Goal: Transaction & Acquisition: Purchase product/service

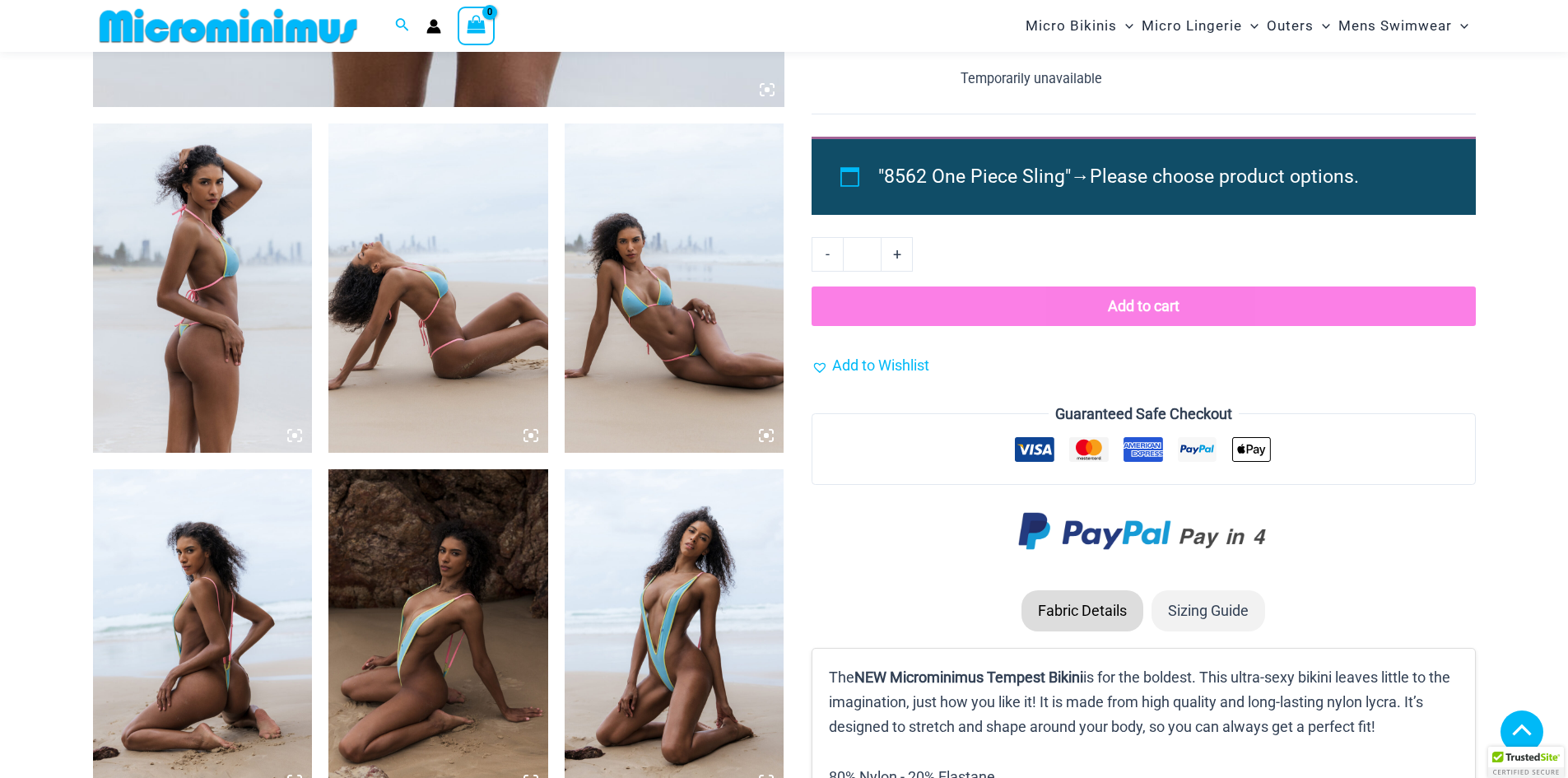
scroll to position [1221, 0]
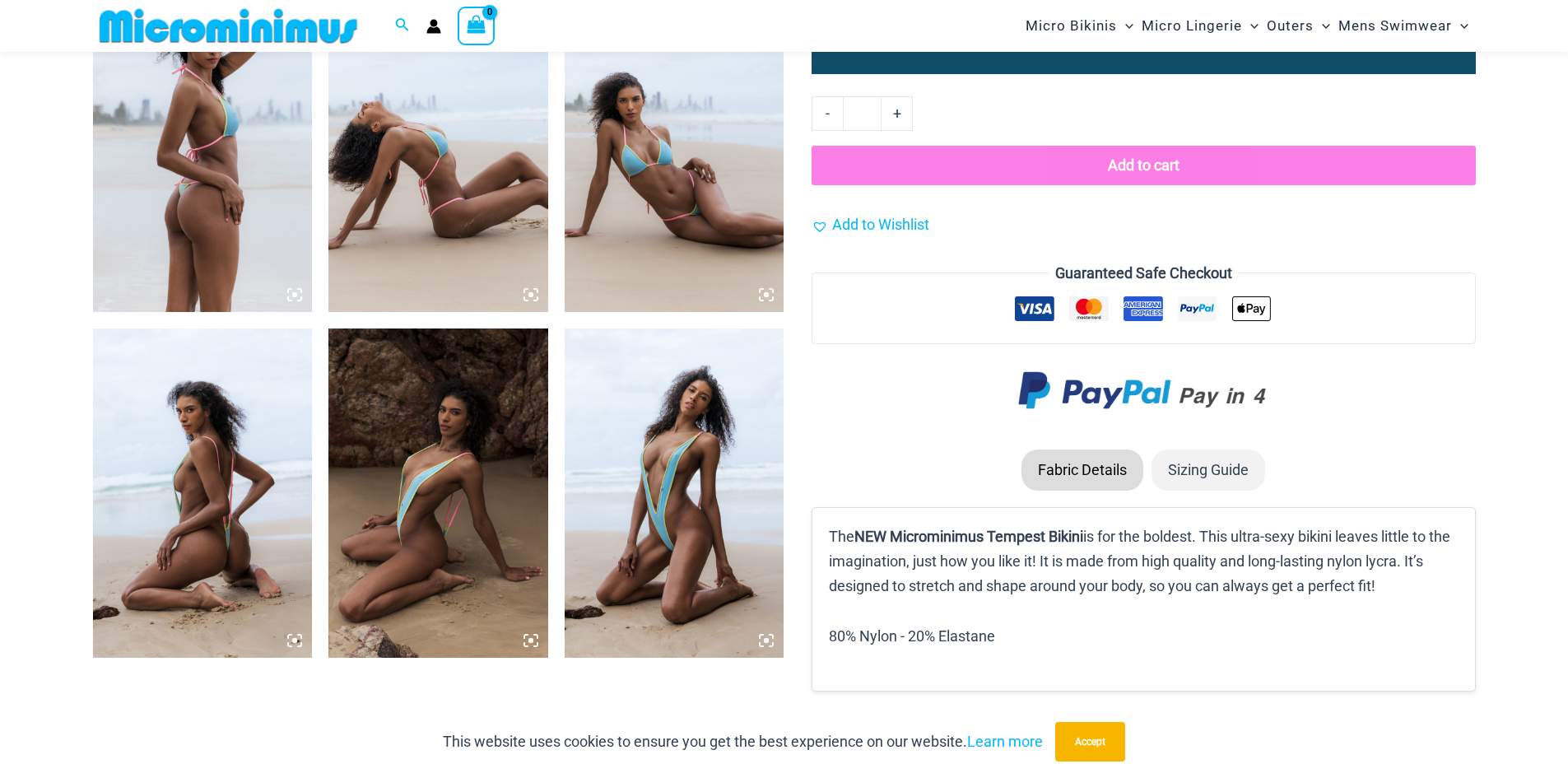
click at [463, 521] on img at bounding box center [438, 493] width 219 height 330
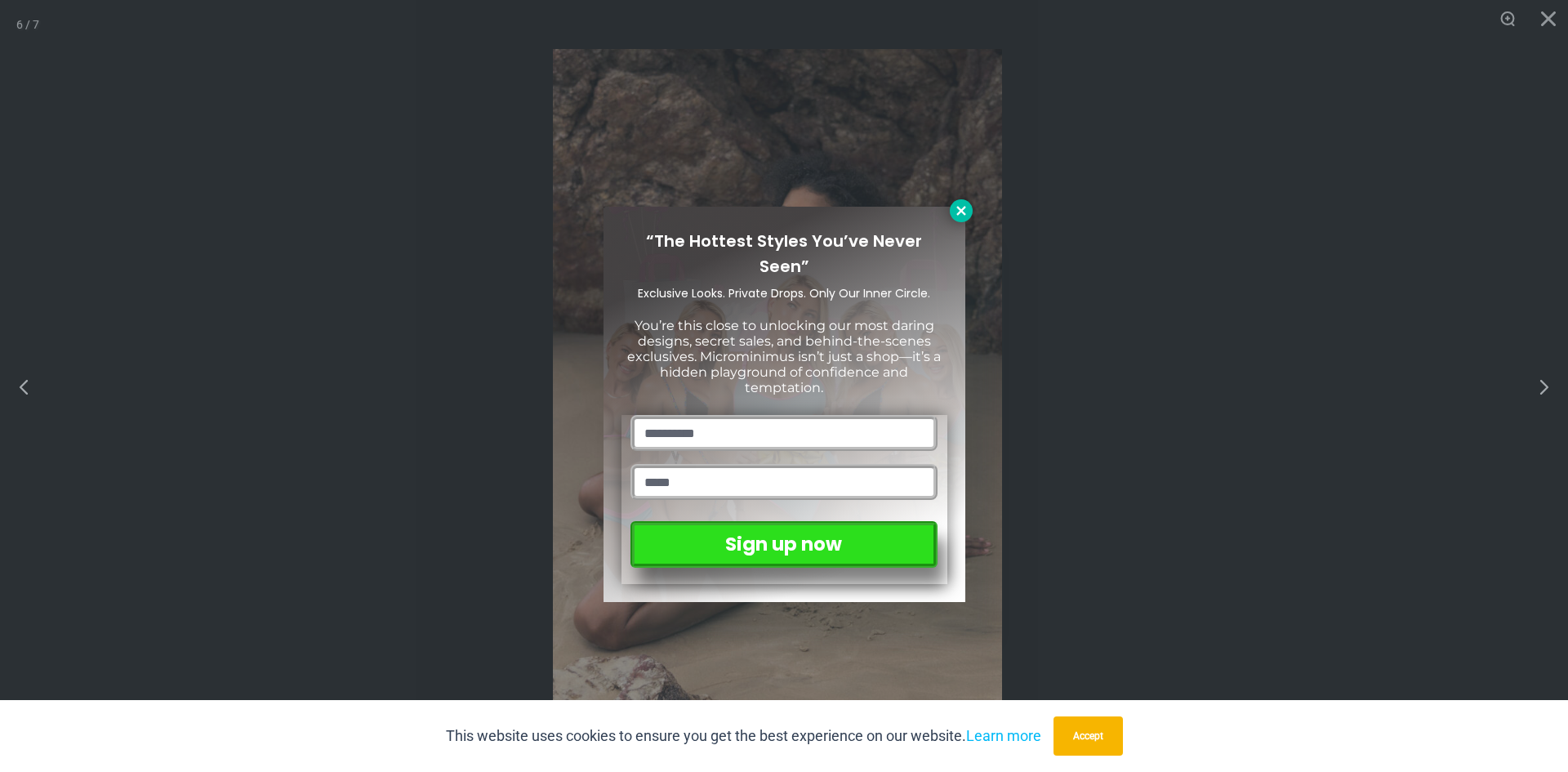
click at [955, 204] on icon at bounding box center [961, 210] width 15 height 15
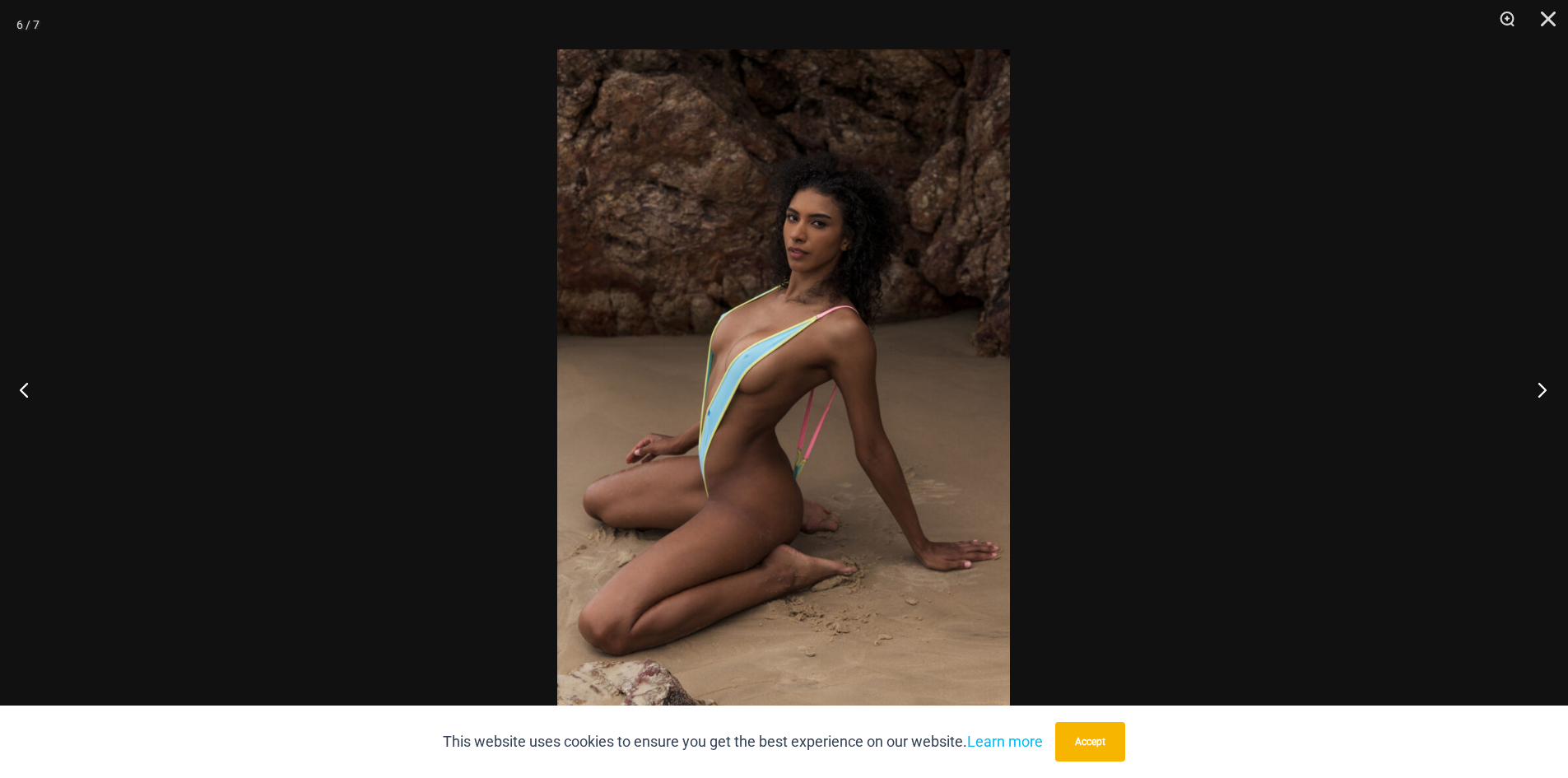
click at [1549, 388] on button "Next" at bounding box center [1537, 389] width 61 height 82
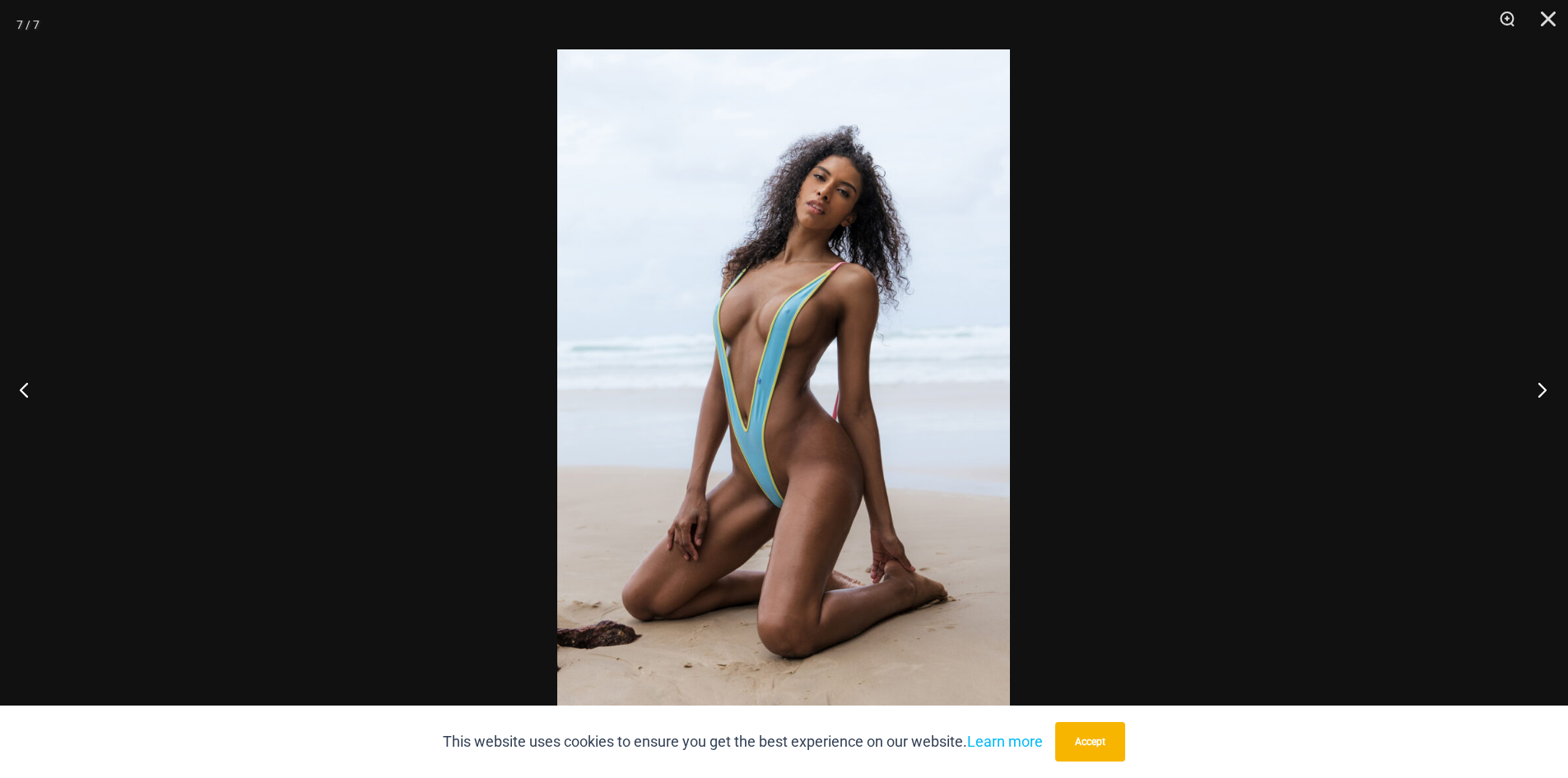
click at [1550, 388] on button "Next" at bounding box center [1537, 389] width 61 height 82
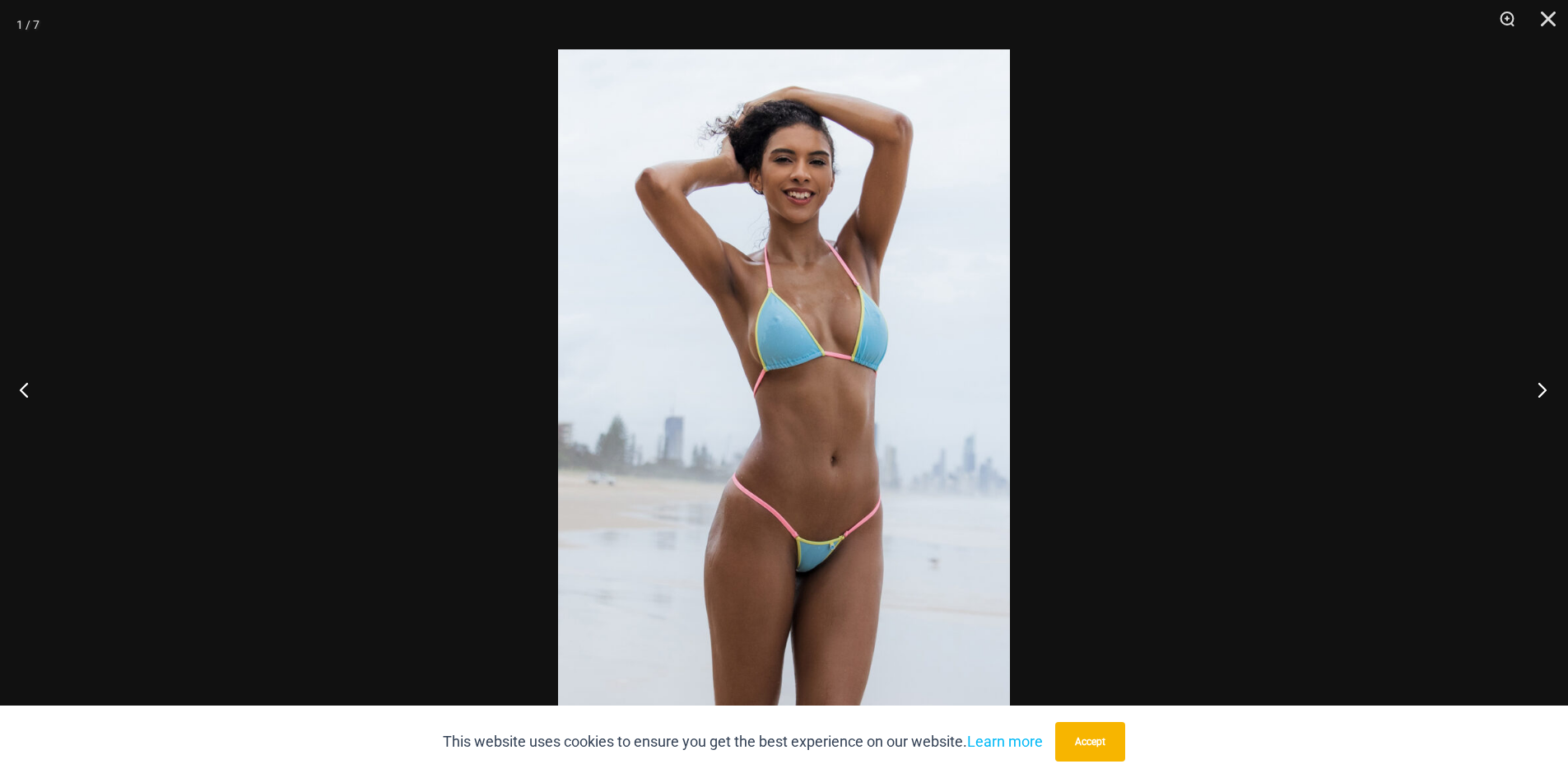
click at [1553, 387] on button "Next" at bounding box center [1537, 389] width 61 height 82
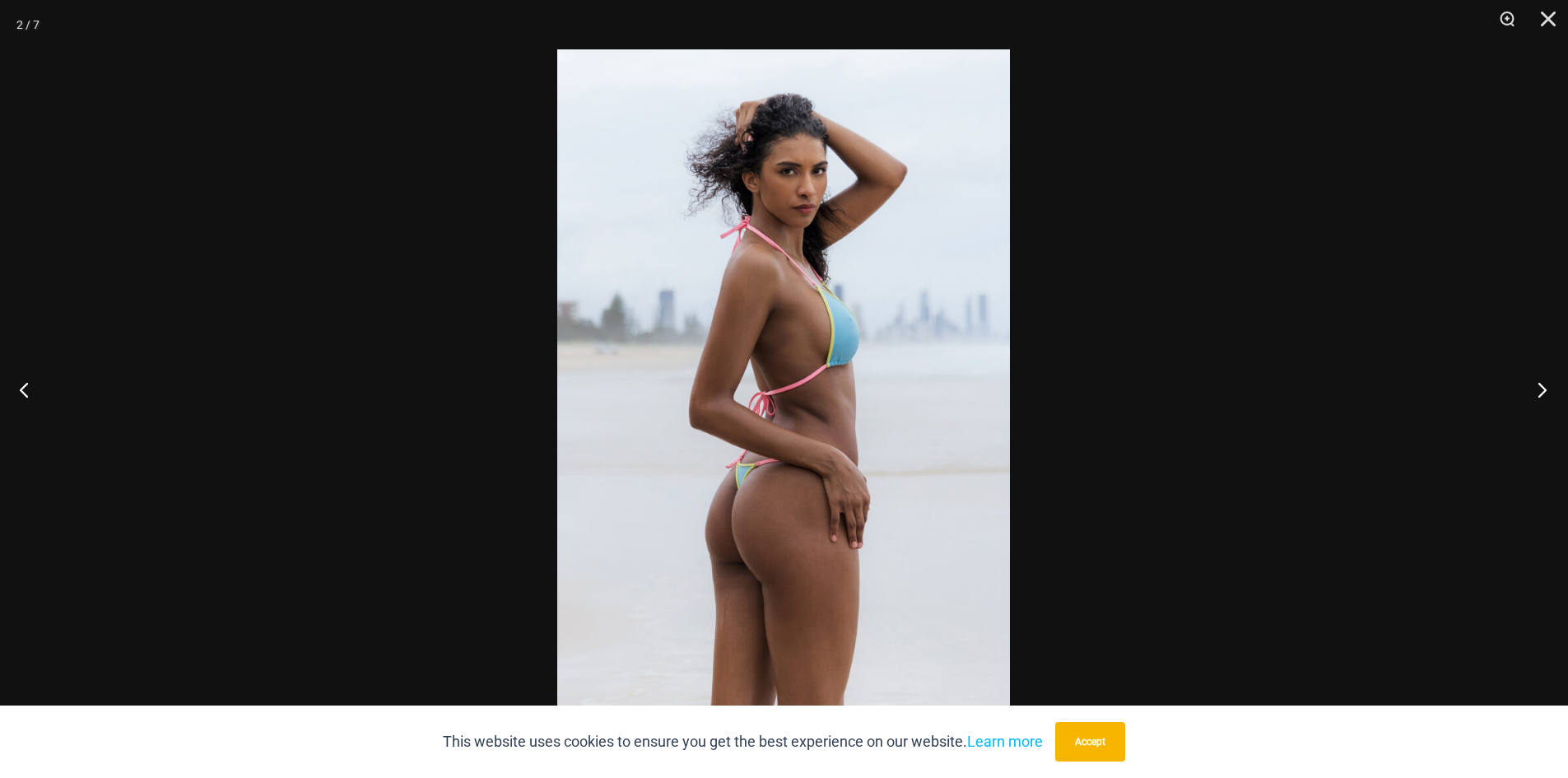
click at [1554, 387] on button "Next" at bounding box center [1537, 389] width 61 height 82
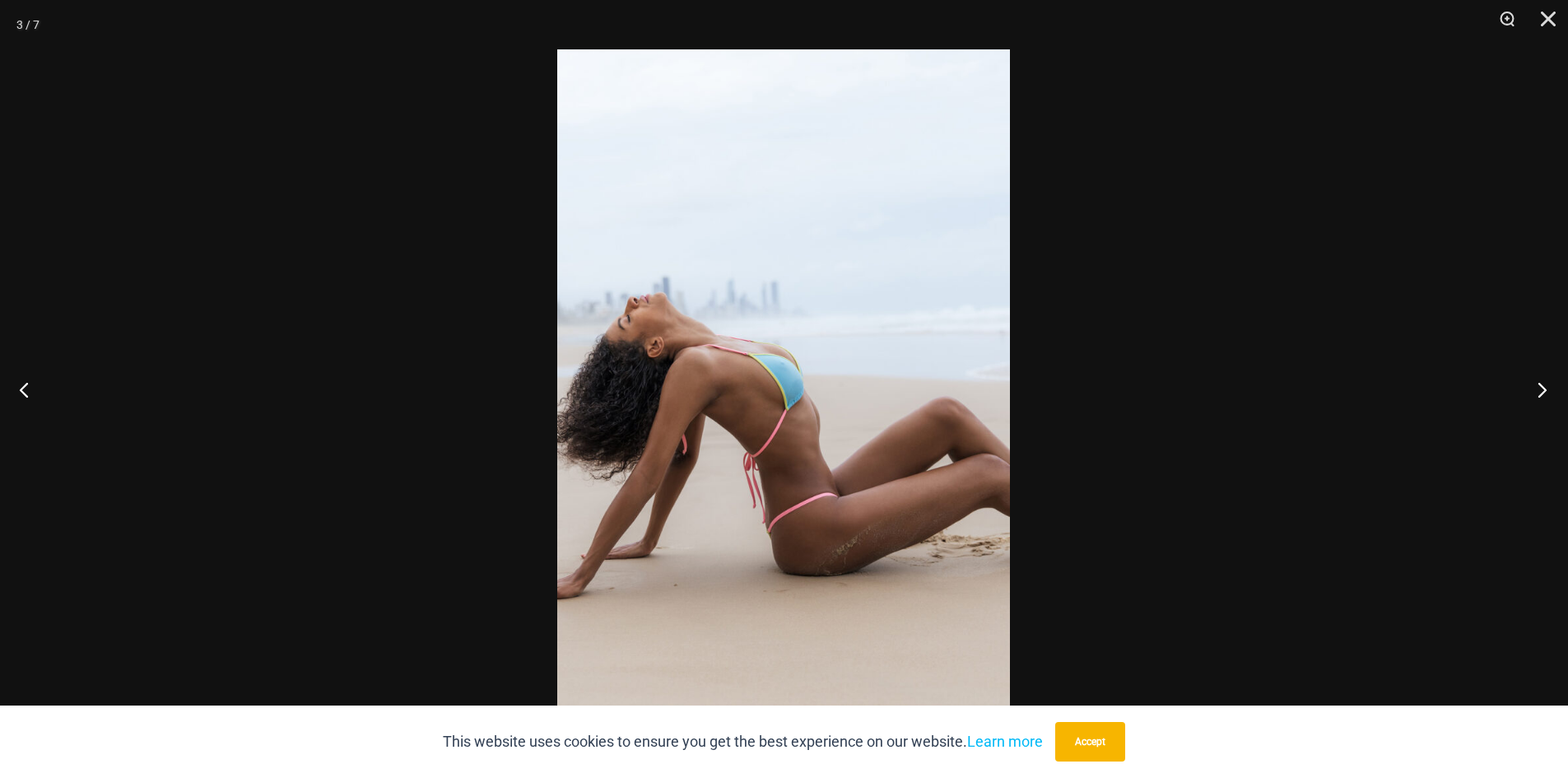
click at [1555, 387] on button "Next" at bounding box center [1537, 389] width 61 height 82
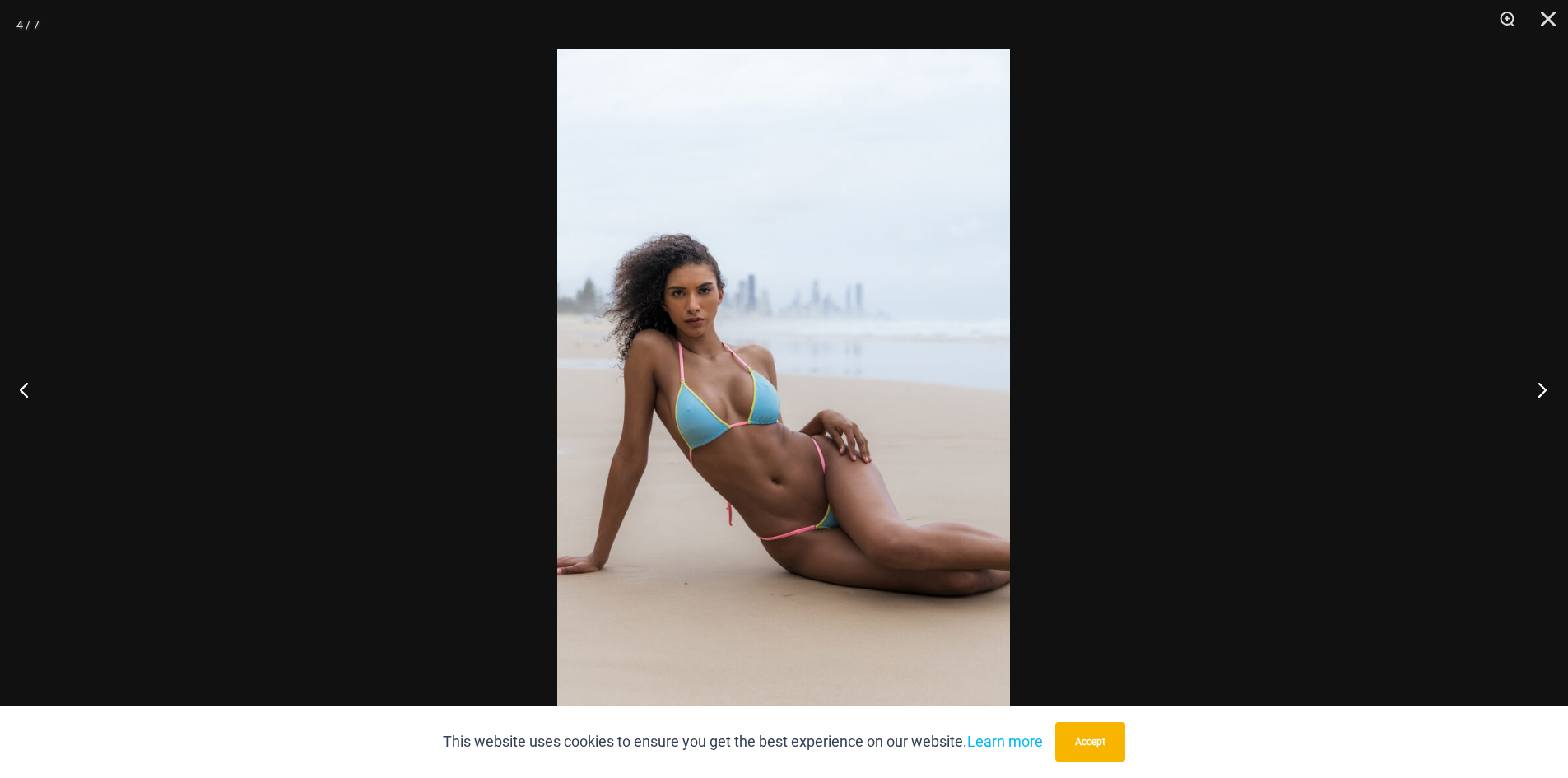
click at [1556, 386] on button "Next" at bounding box center [1537, 389] width 61 height 82
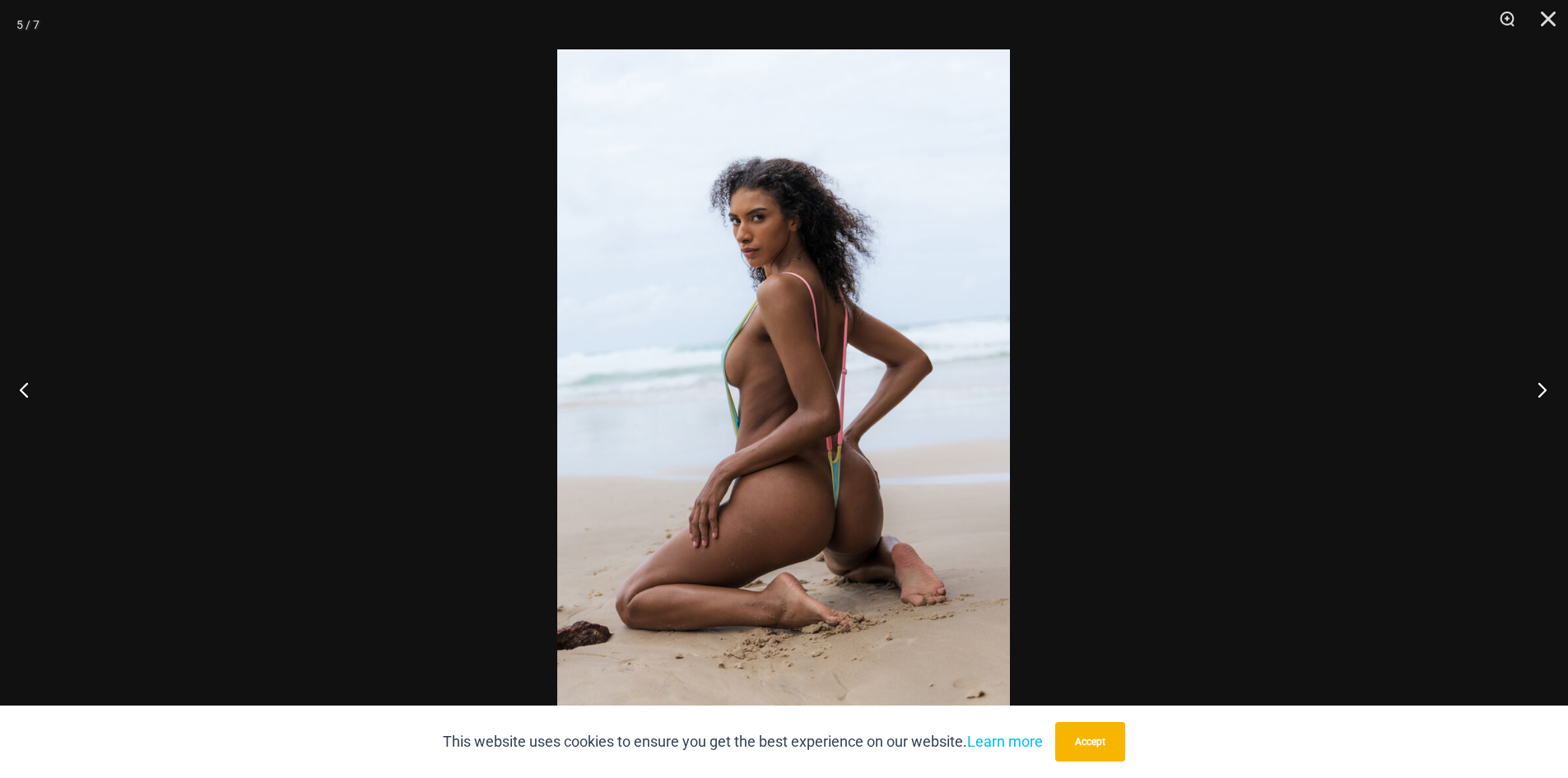
click at [1557, 385] on button "Next" at bounding box center [1537, 389] width 61 height 82
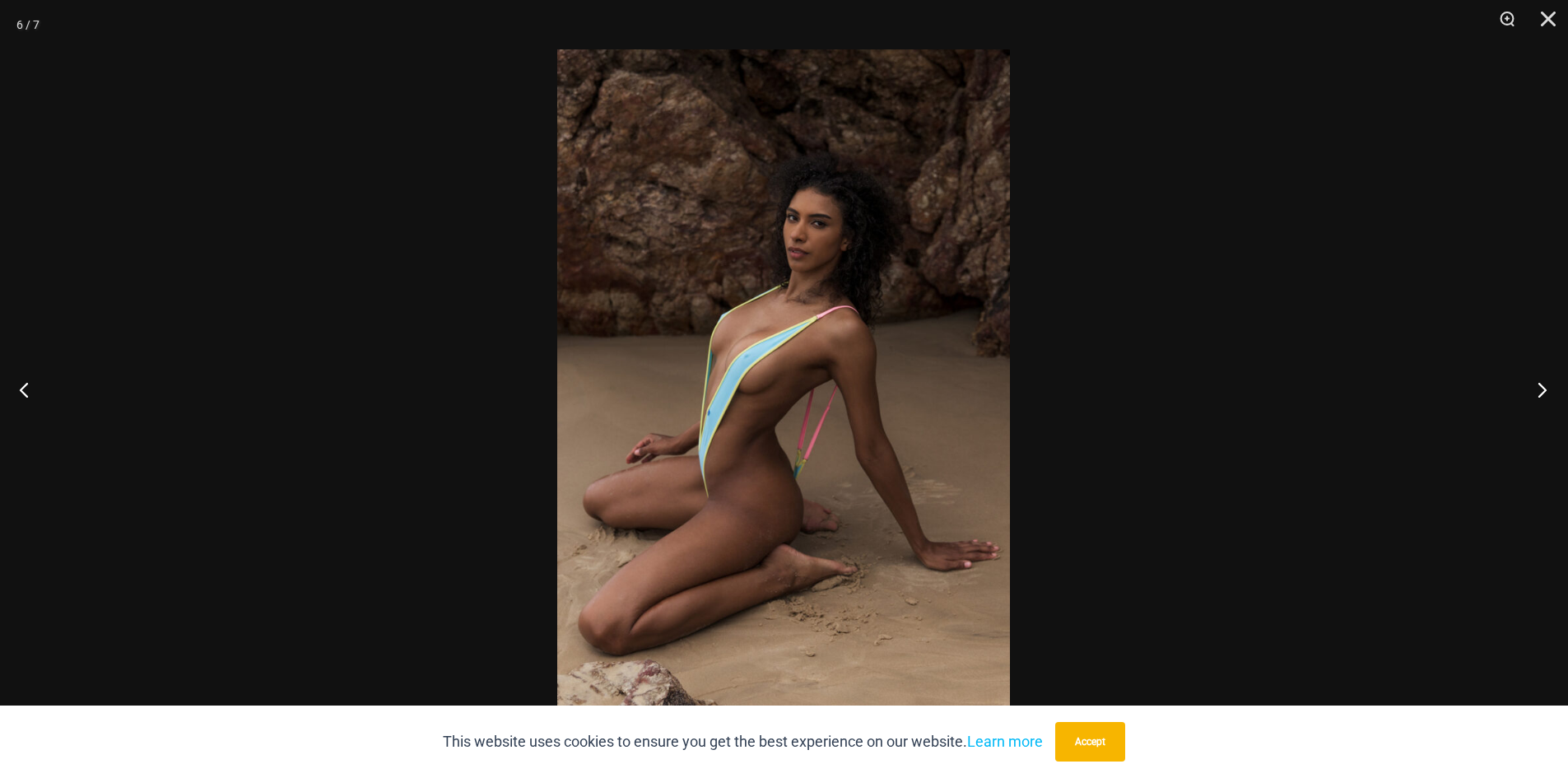
click at [1557, 385] on button "Next" at bounding box center [1537, 389] width 61 height 82
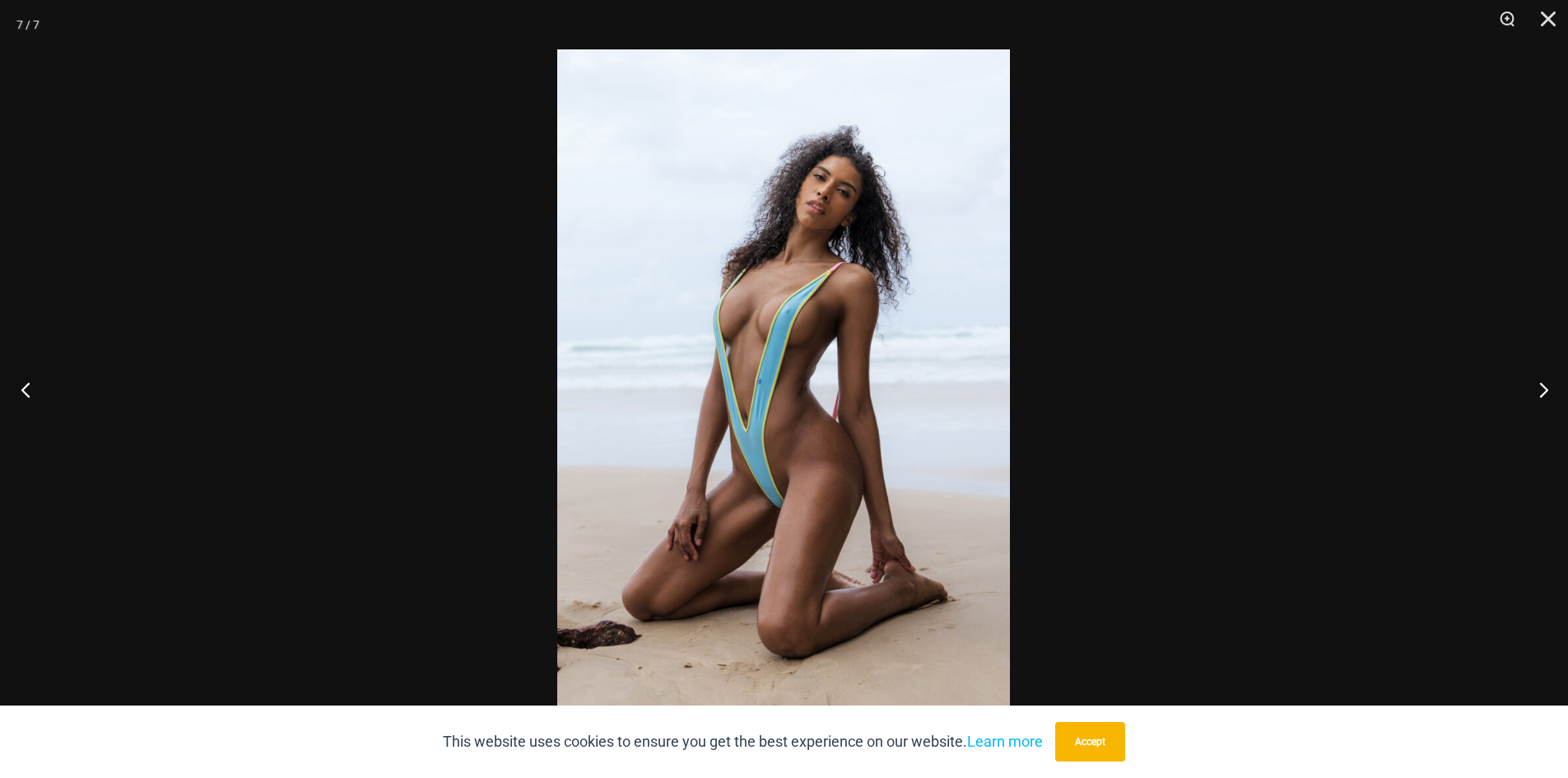
click at [26, 391] on button "Previous" at bounding box center [30, 389] width 61 height 82
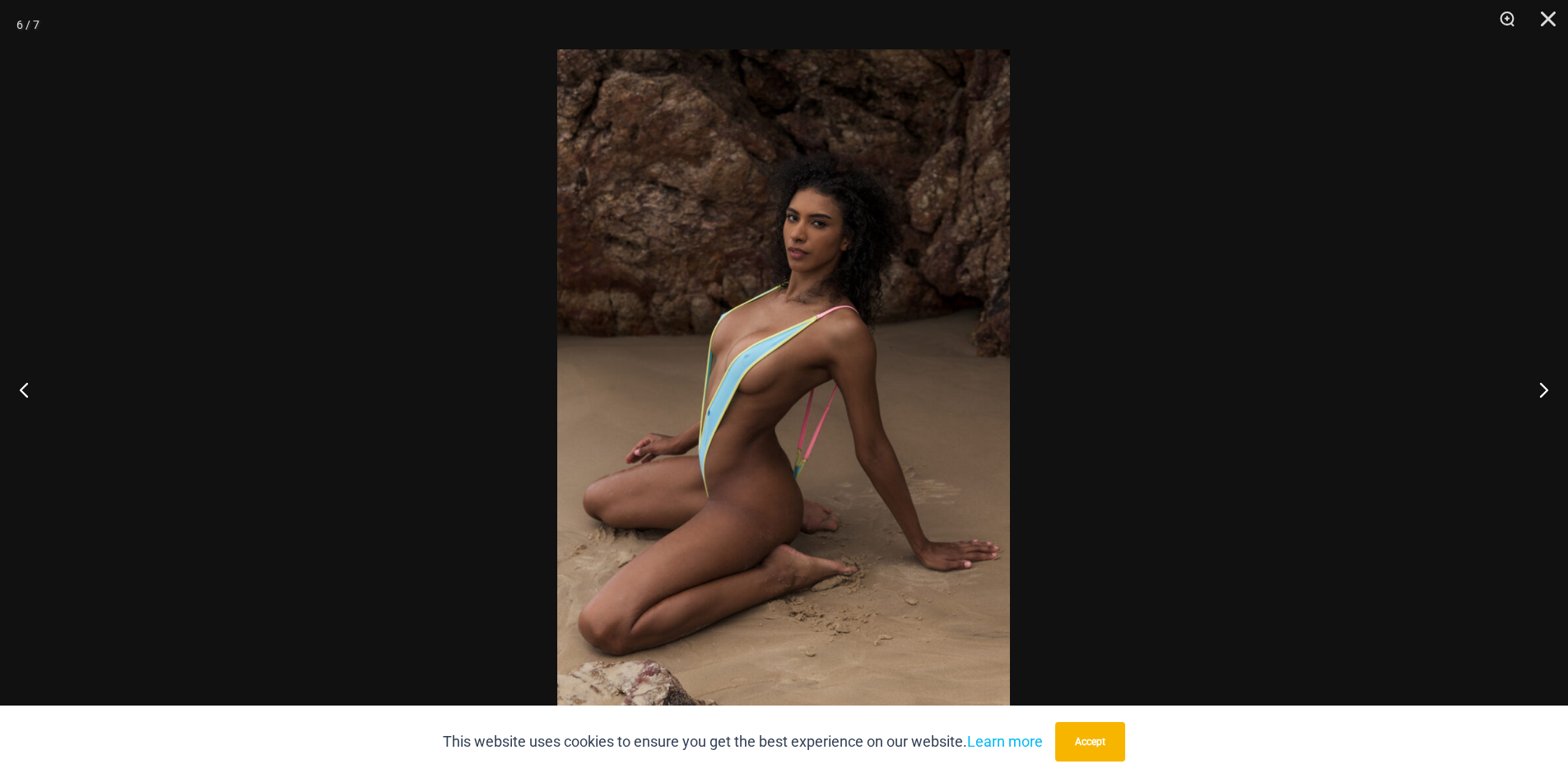
click at [667, 652] on img at bounding box center [784, 389] width 452 height 679
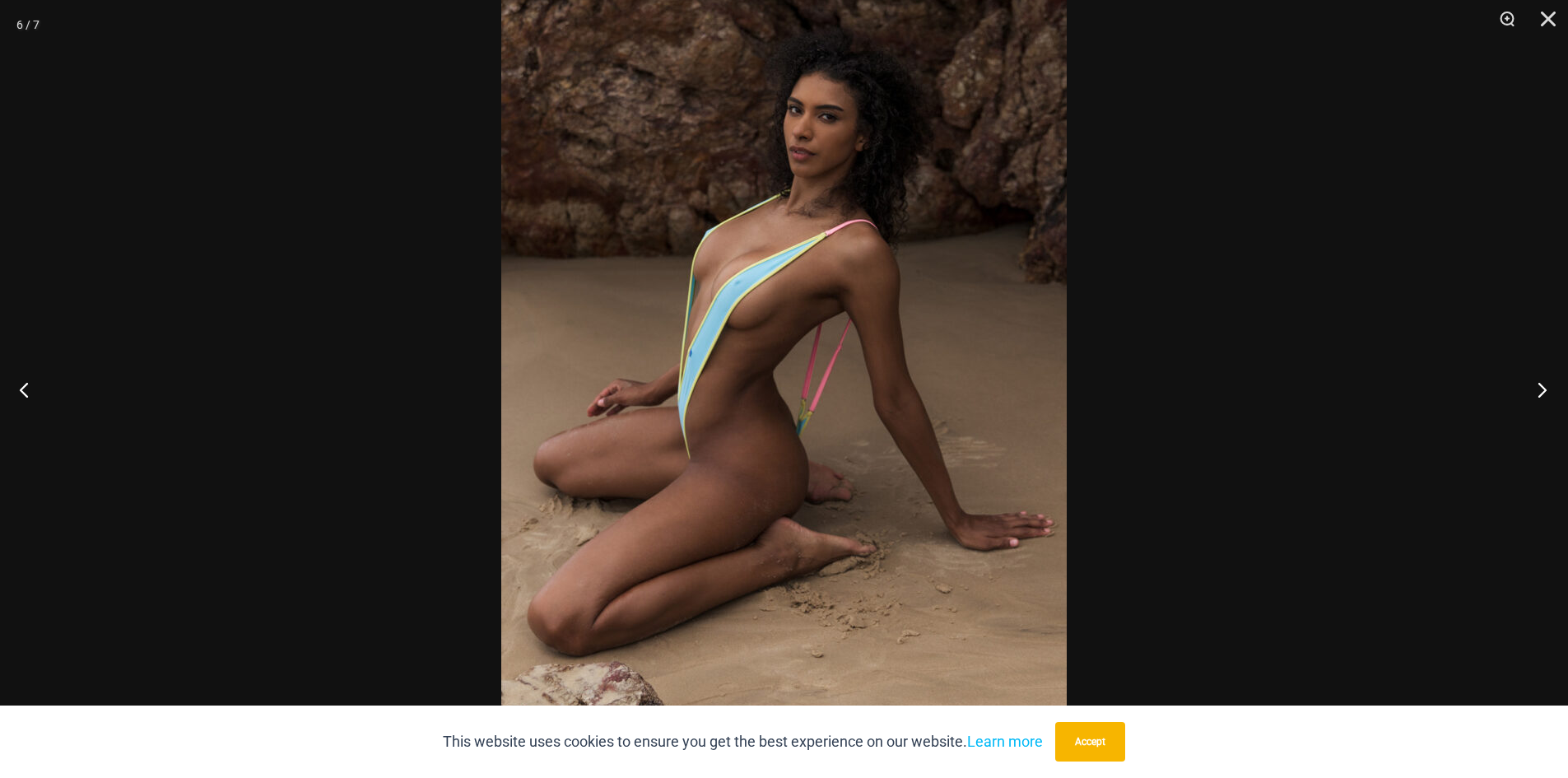
click at [1540, 383] on button "Next" at bounding box center [1537, 389] width 61 height 82
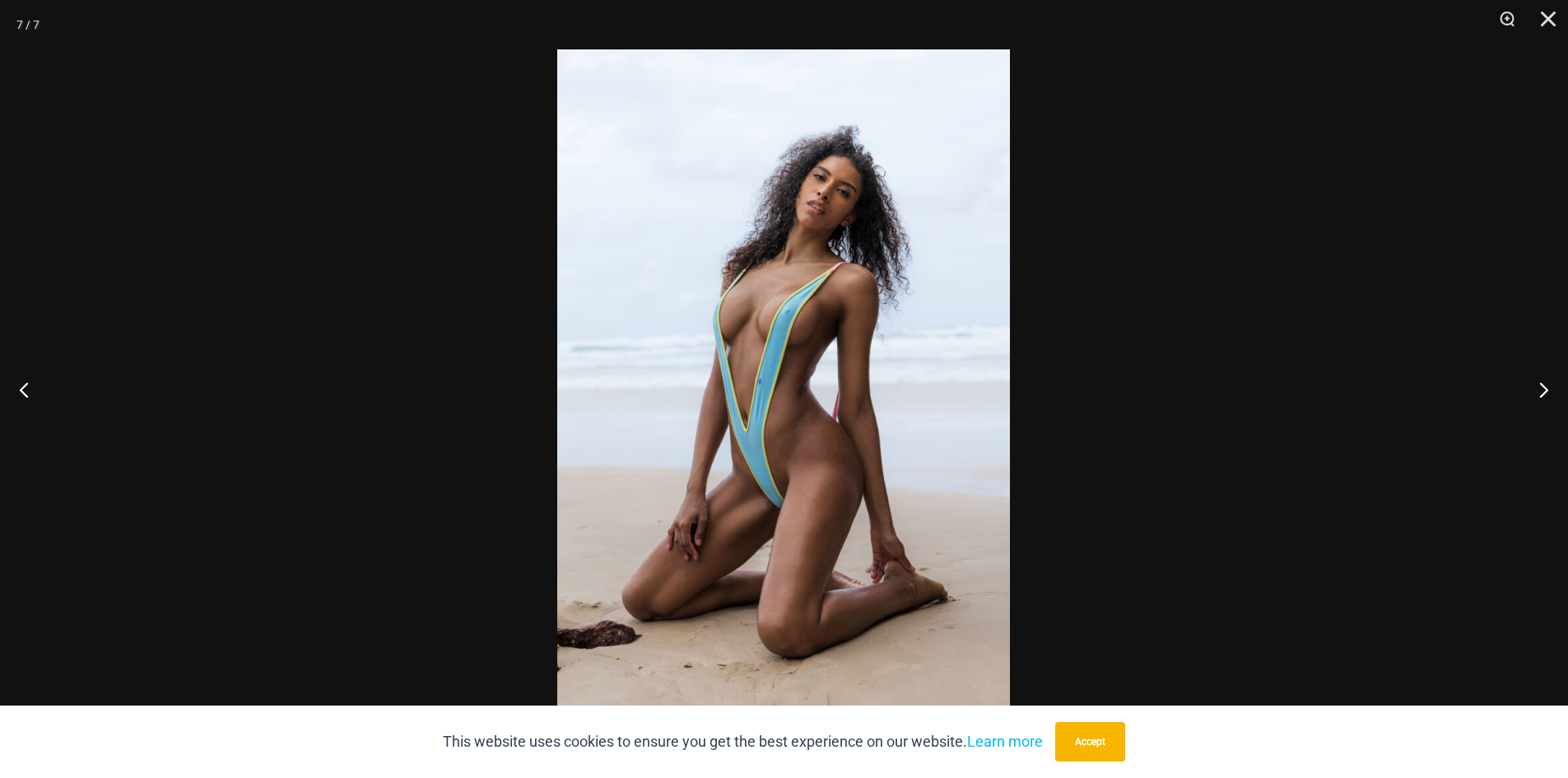
click at [861, 637] on img at bounding box center [784, 389] width 452 height 679
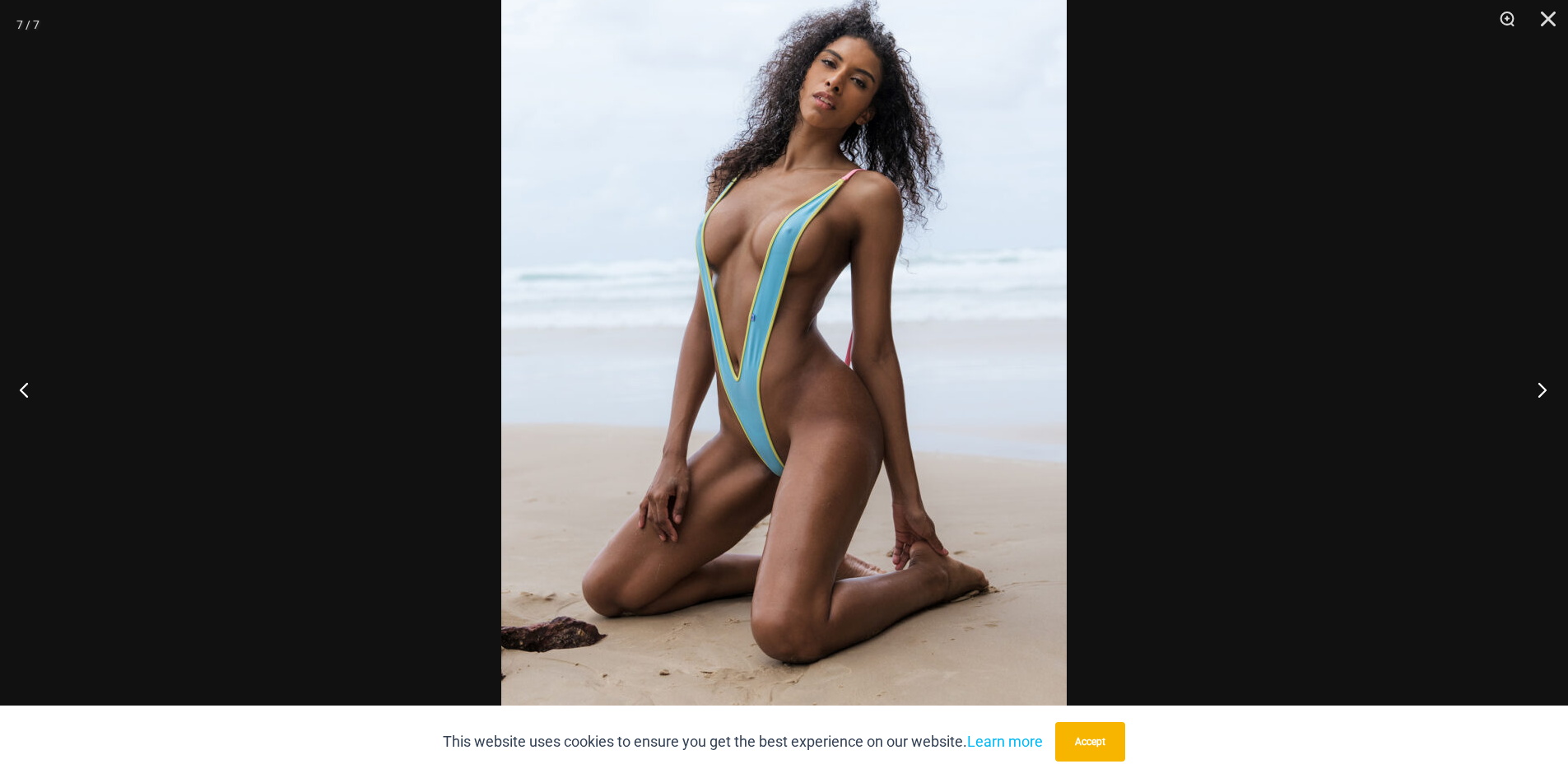
click at [1542, 385] on button "Next" at bounding box center [1537, 389] width 61 height 82
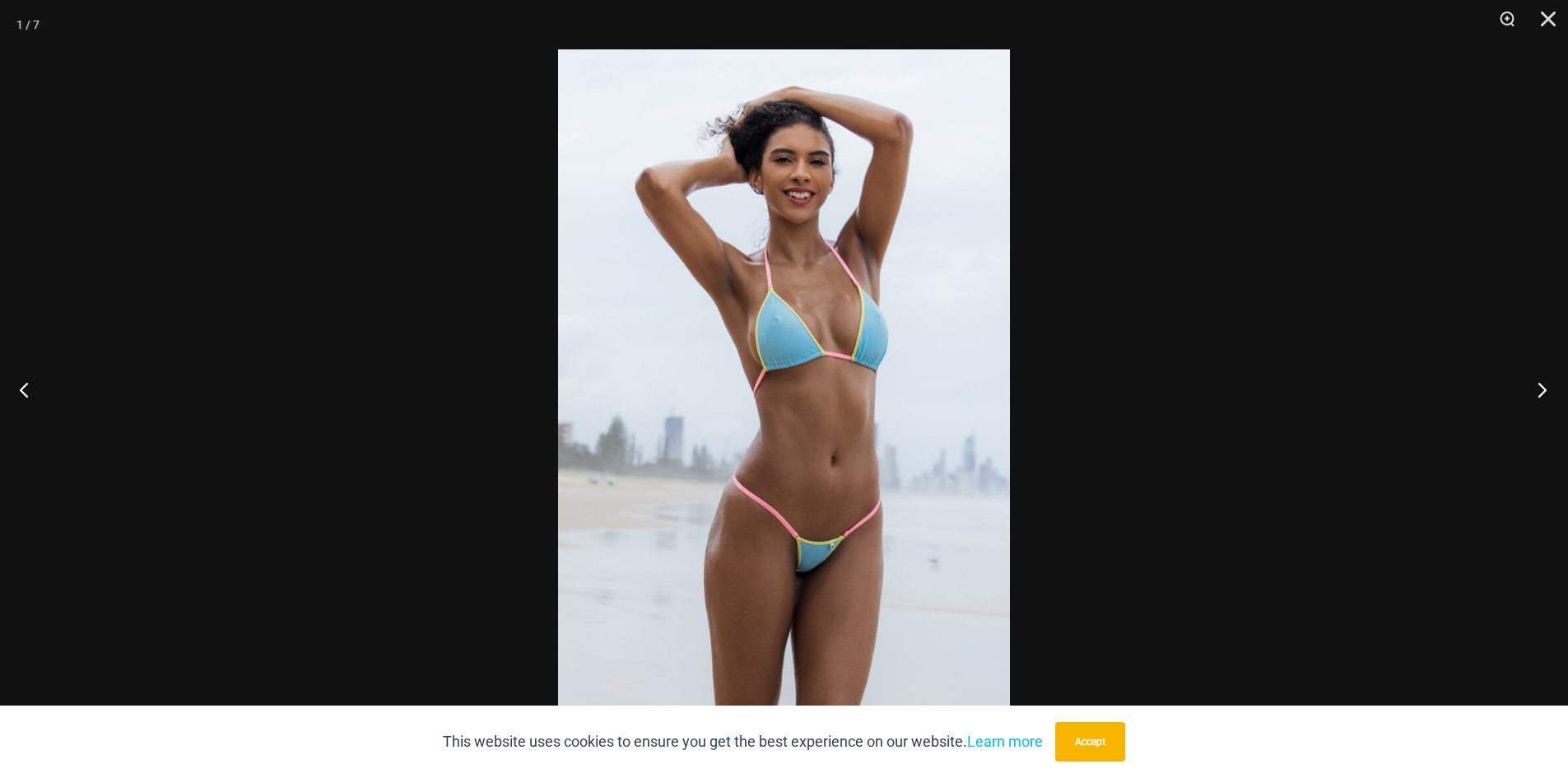
click at [1544, 385] on button "Next" at bounding box center [1537, 389] width 61 height 82
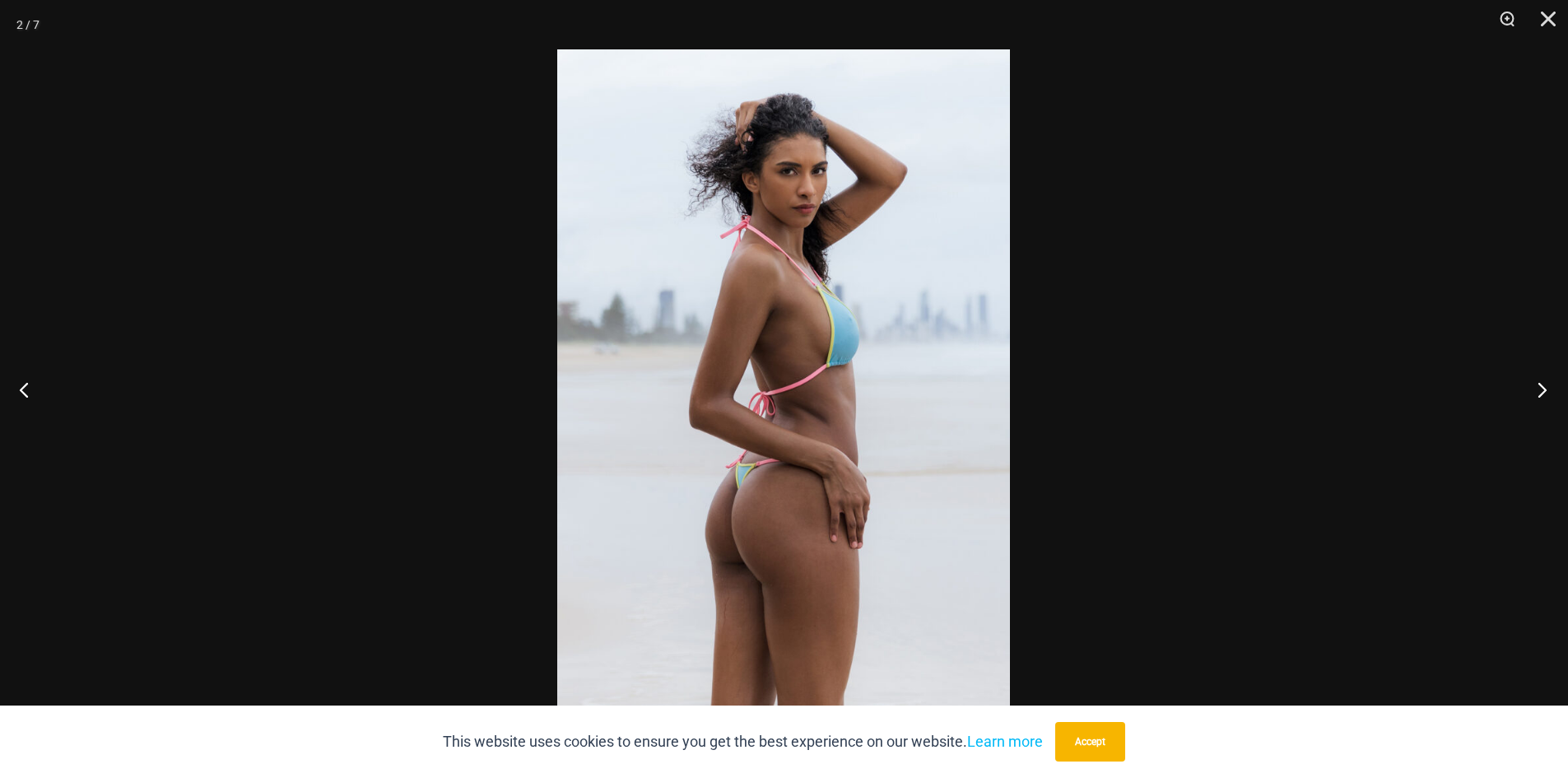
click at [1547, 383] on button "Next" at bounding box center [1537, 389] width 61 height 82
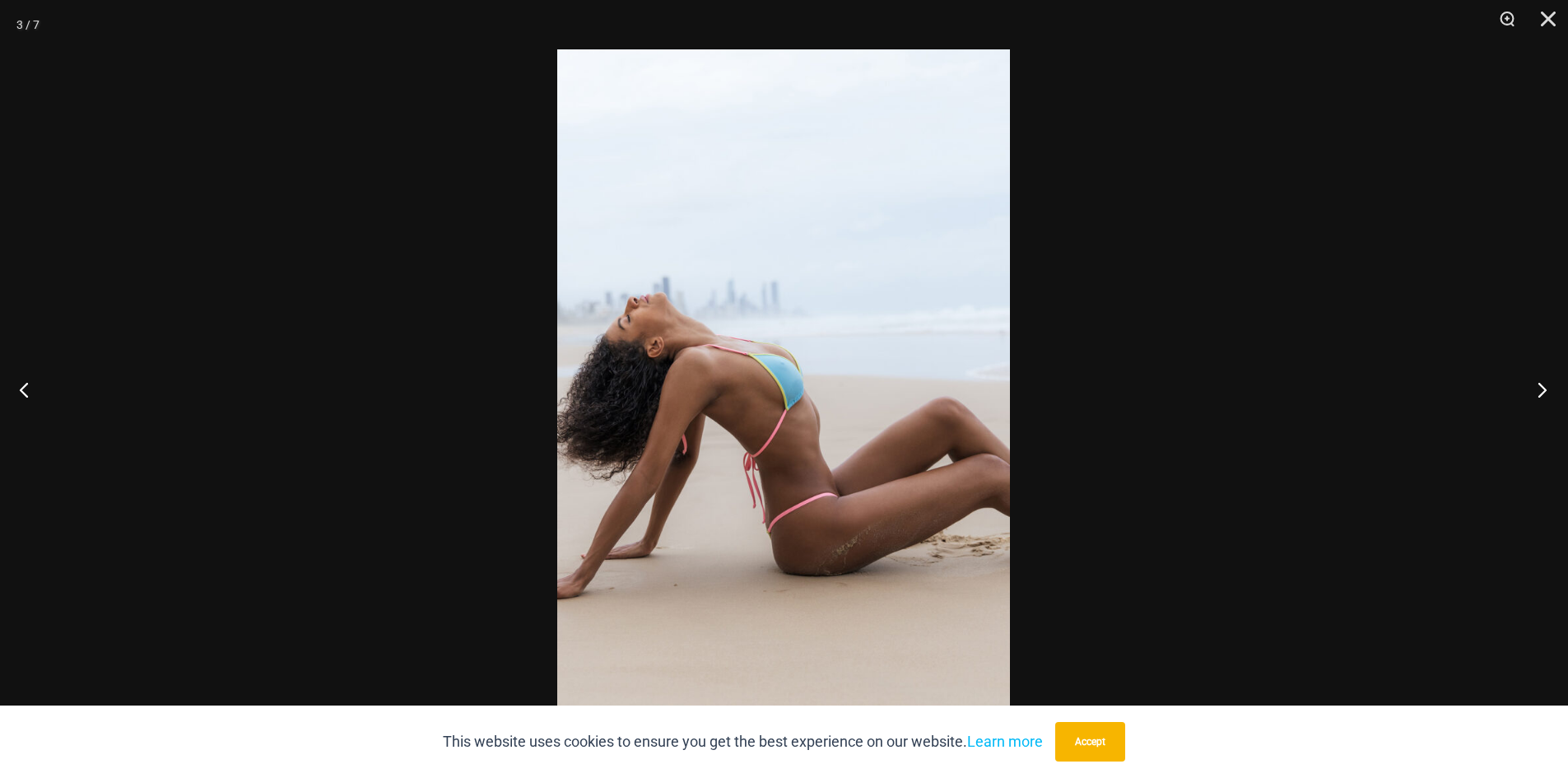
click at [1549, 380] on button "Next" at bounding box center [1537, 389] width 61 height 82
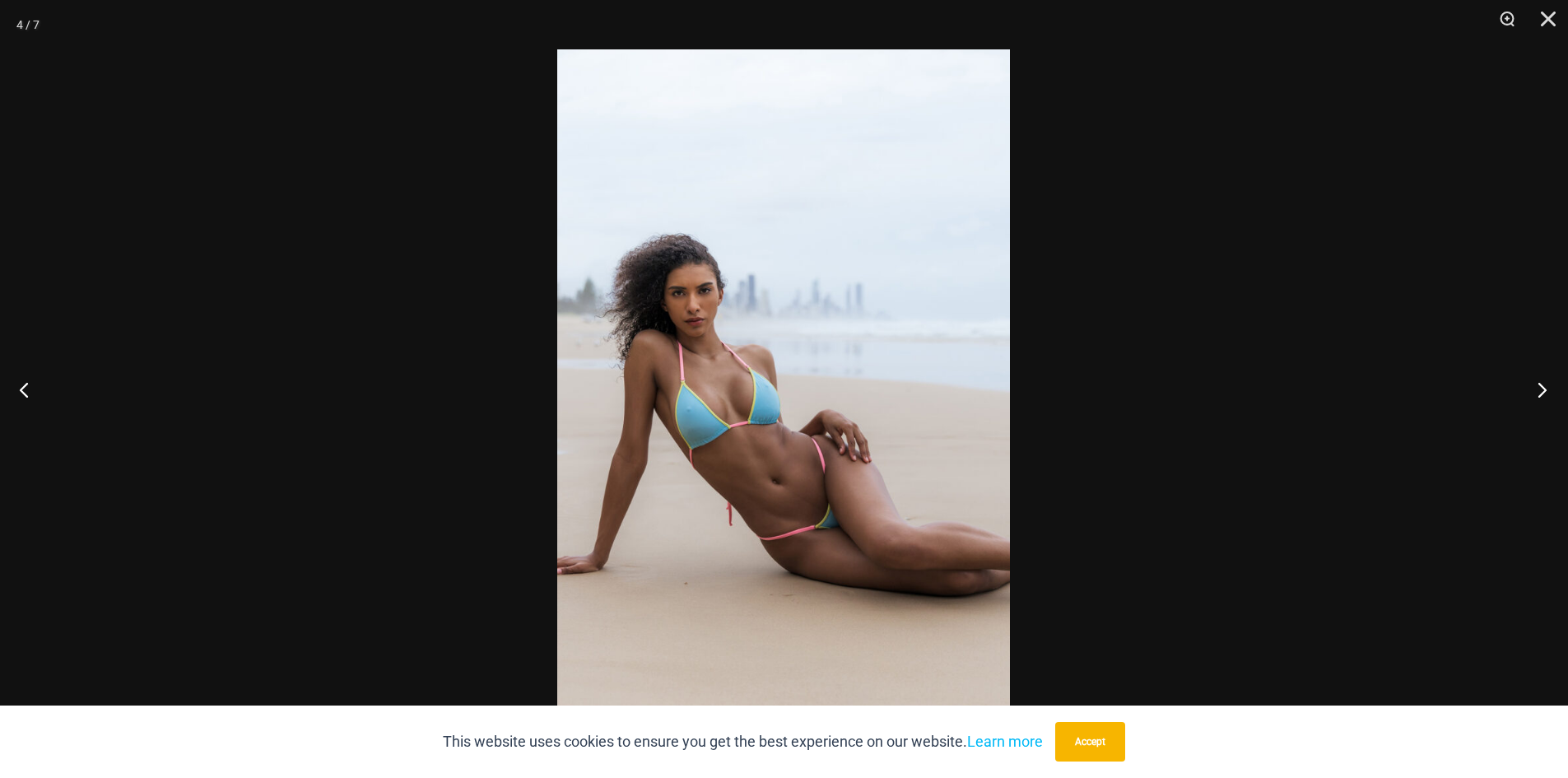
click at [1551, 380] on button "Next" at bounding box center [1537, 389] width 61 height 82
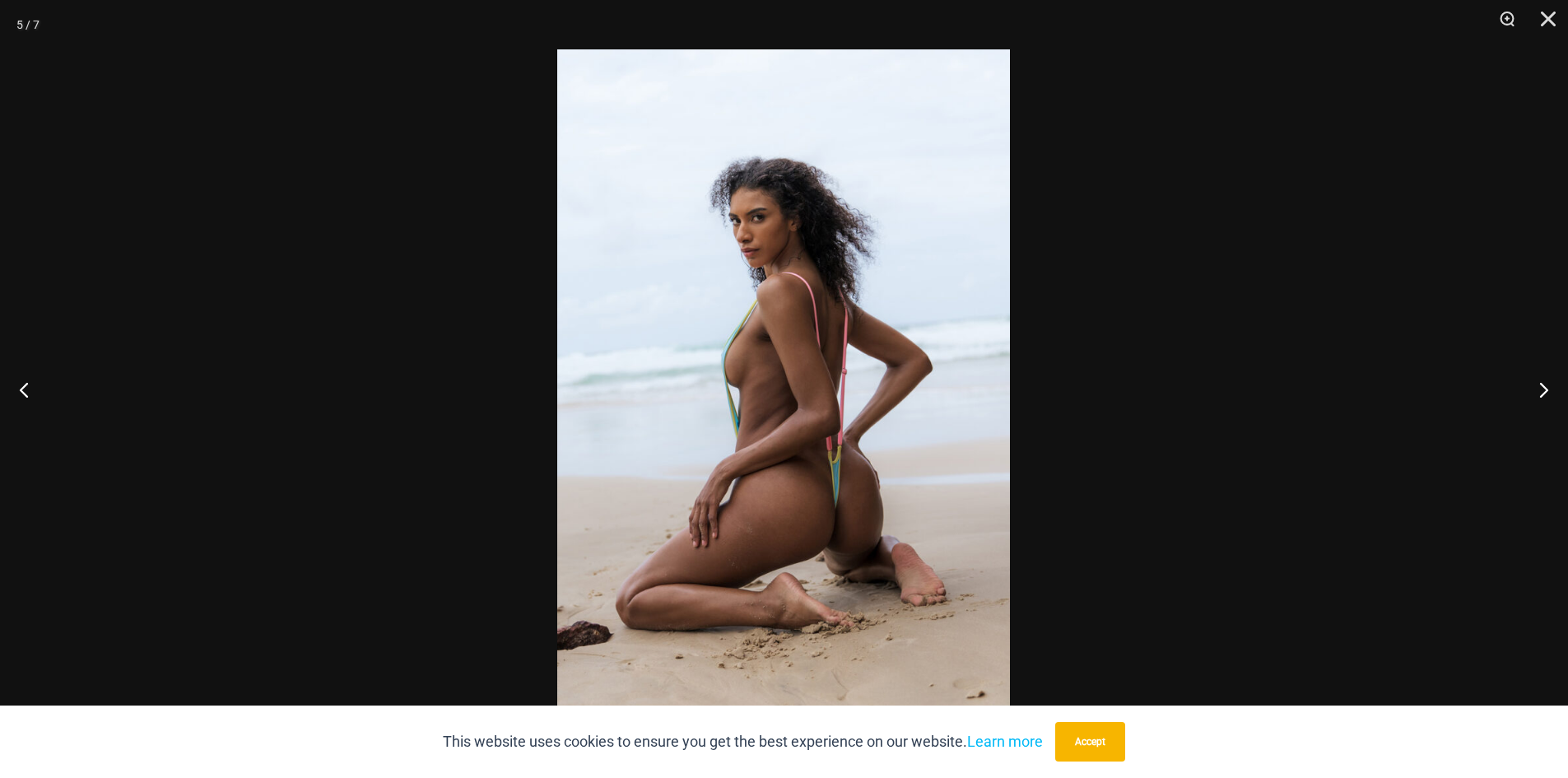
click at [1277, 414] on div at bounding box center [784, 389] width 1568 height 778
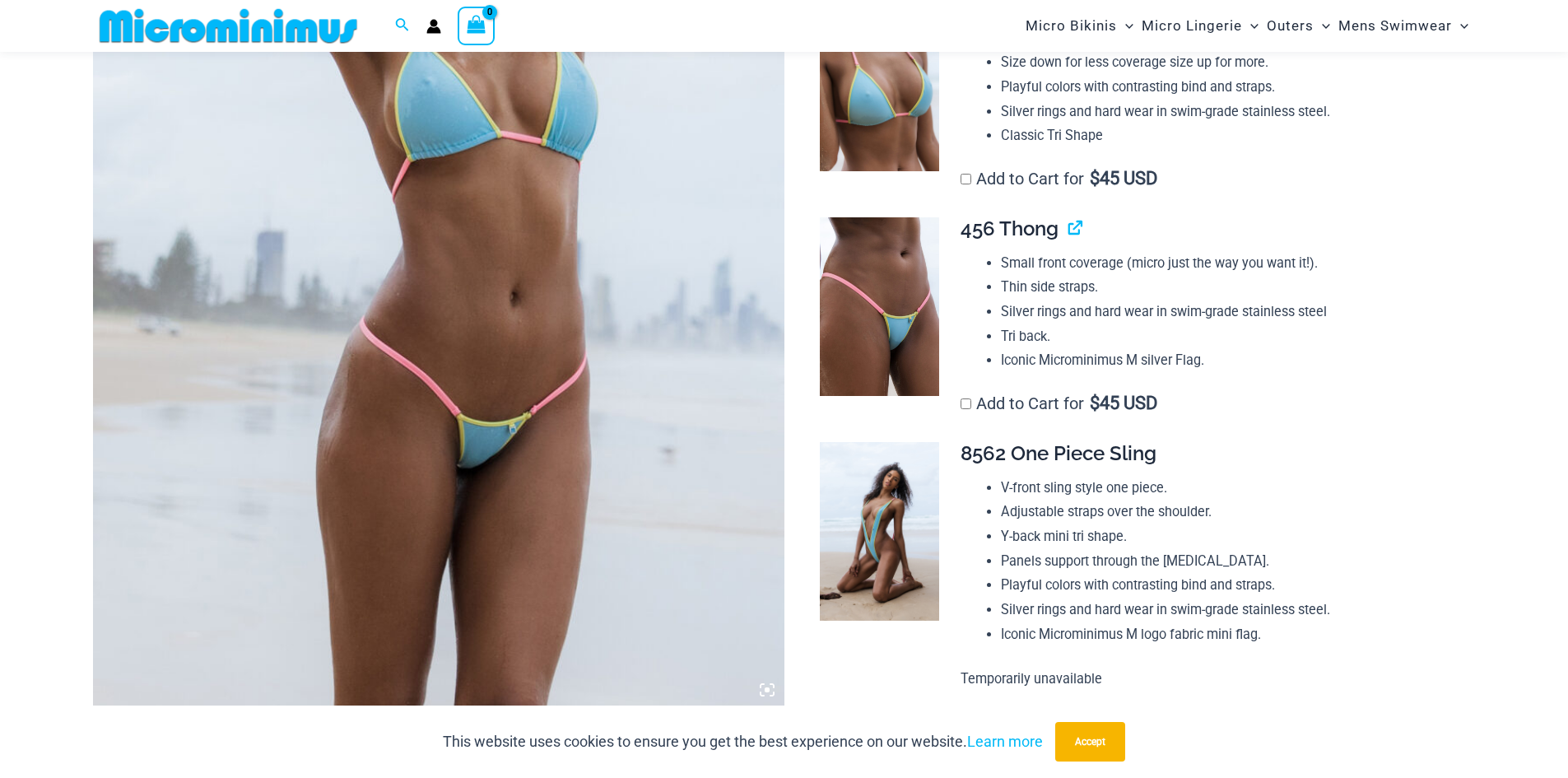
scroll to position [0, 0]
